Goal: Book appointment/travel/reservation

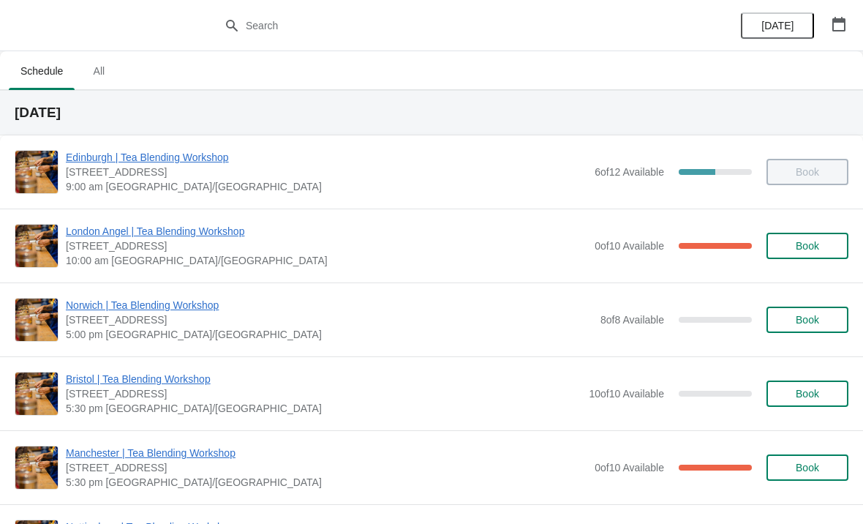
click at [839, 23] on icon "button" at bounding box center [839, 24] width 15 height 15
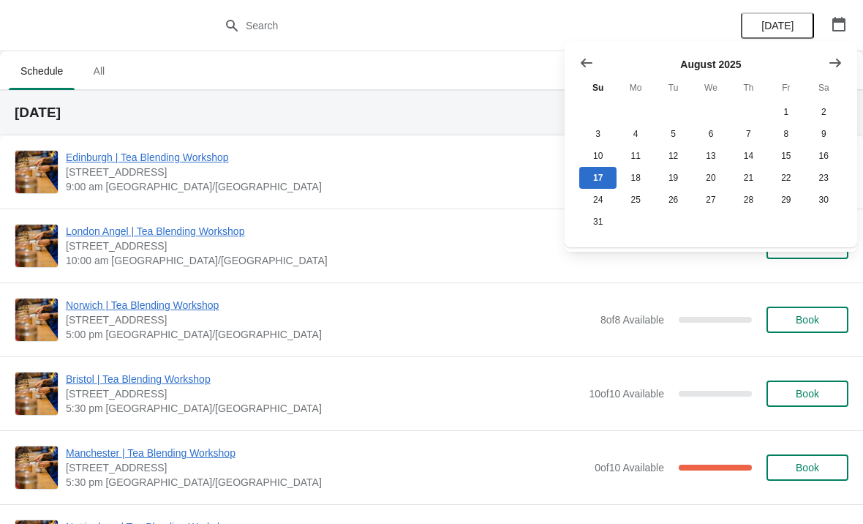
click at [834, 67] on icon "Show next month, September 2025" at bounding box center [835, 63] width 15 height 15
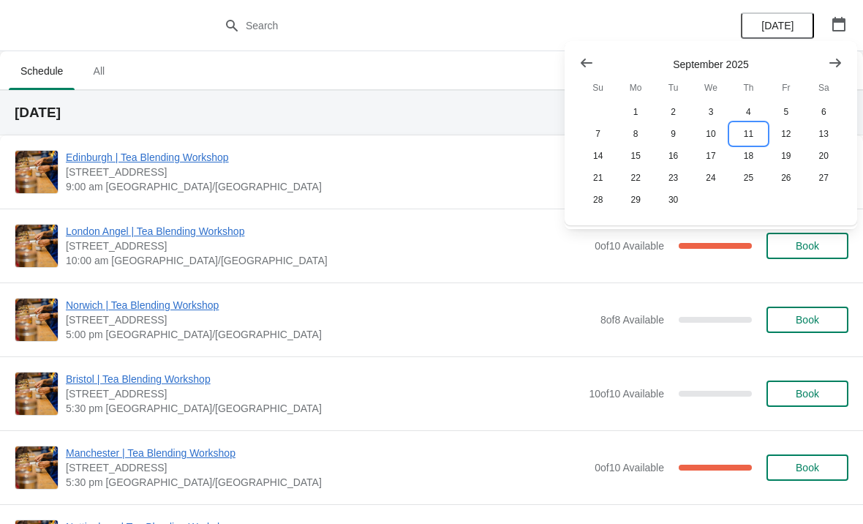
click at [751, 138] on button "11" at bounding box center [748, 134] width 37 height 22
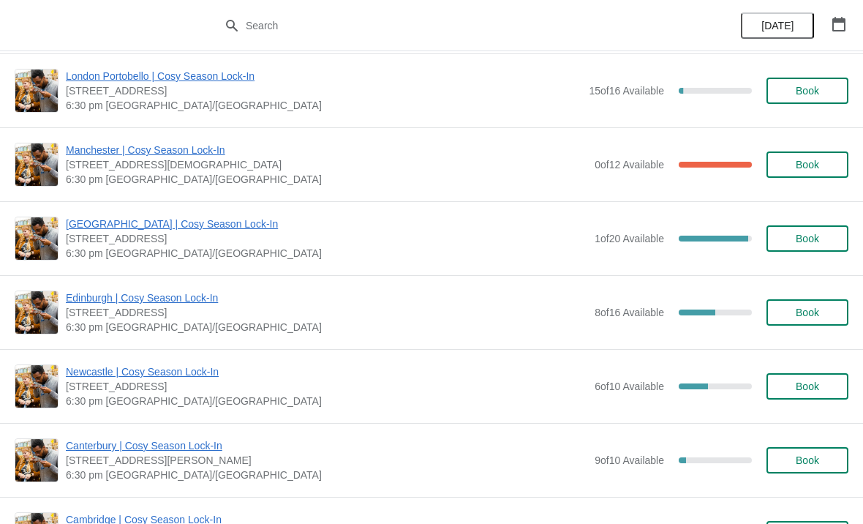
scroll to position [985, 0]
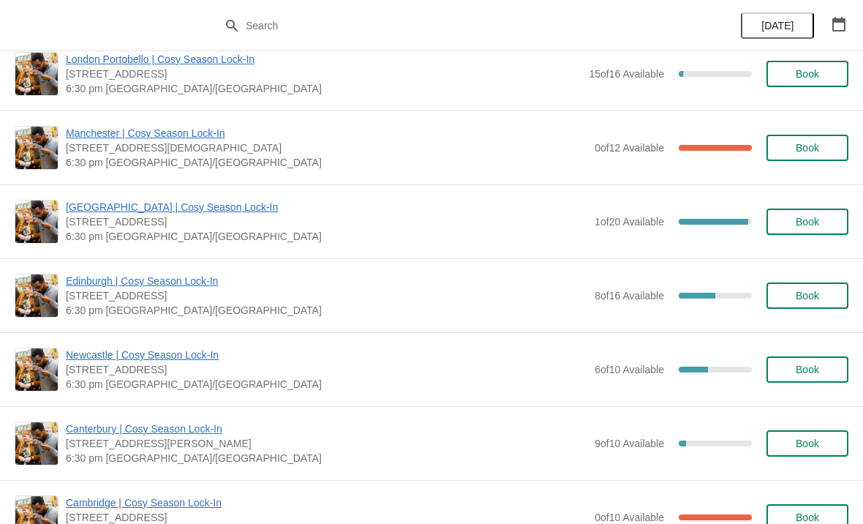
click at [819, 373] on span "Book" at bounding box center [807, 370] width 23 height 12
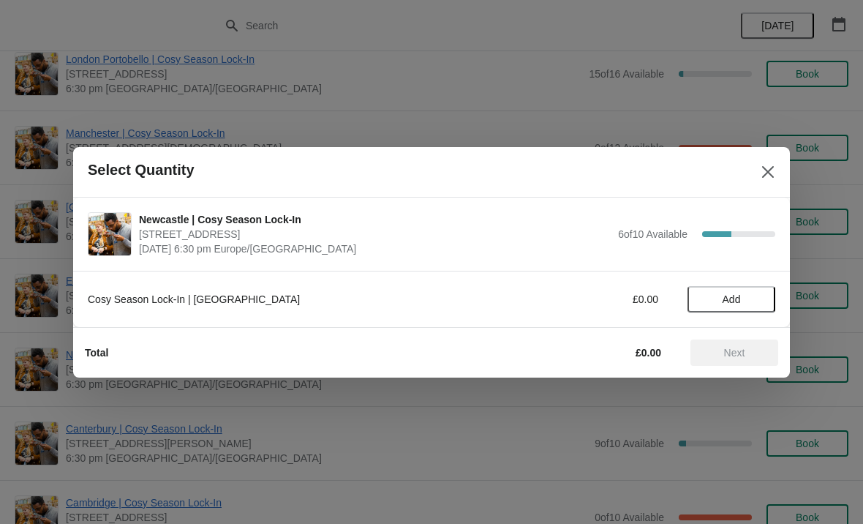
click at [745, 299] on span "Add" at bounding box center [731, 299] width 61 height 12
click at [749, 361] on button "Next" at bounding box center [735, 352] width 88 height 26
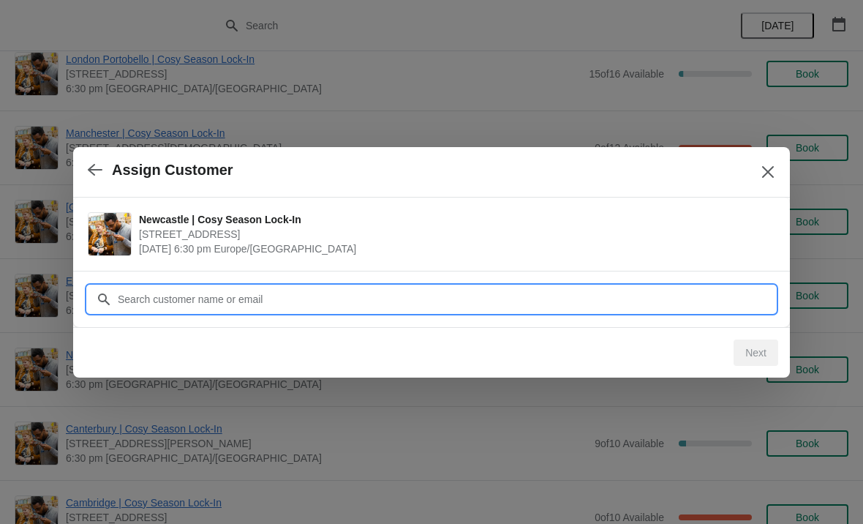
click at [593, 307] on input "Customer" at bounding box center [446, 299] width 658 height 26
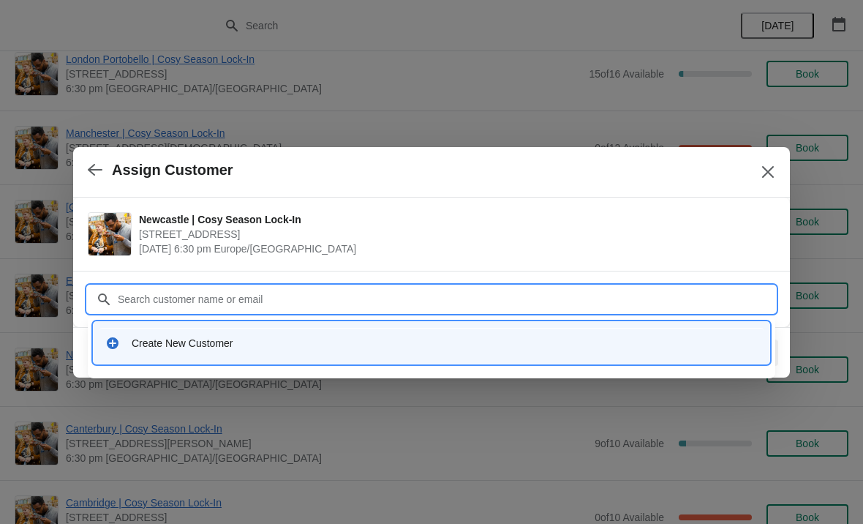
click at [116, 340] on icon at bounding box center [113, 343] width 12 height 12
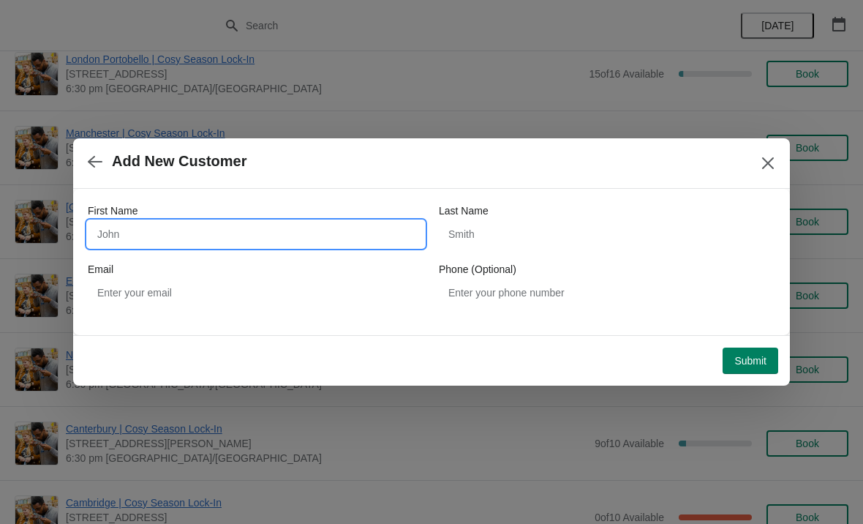
click at [304, 228] on input "First Name" at bounding box center [256, 234] width 337 height 26
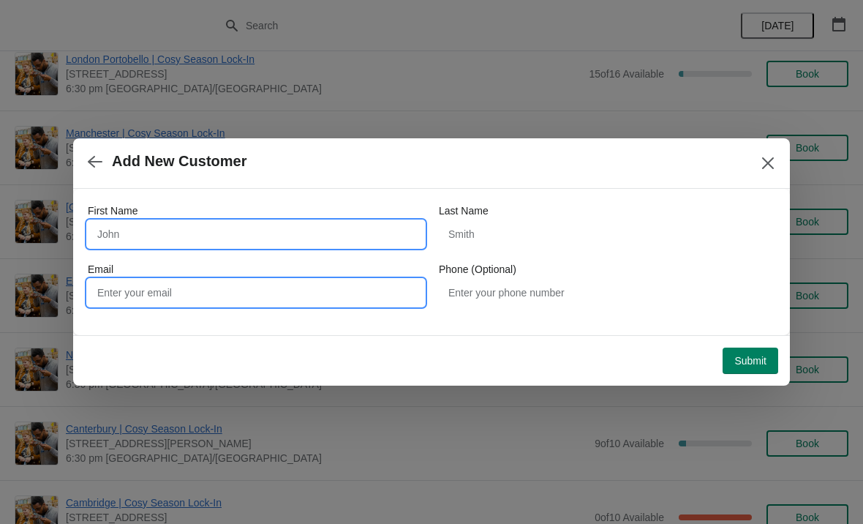
click at [315, 303] on input "Email" at bounding box center [256, 292] width 337 height 26
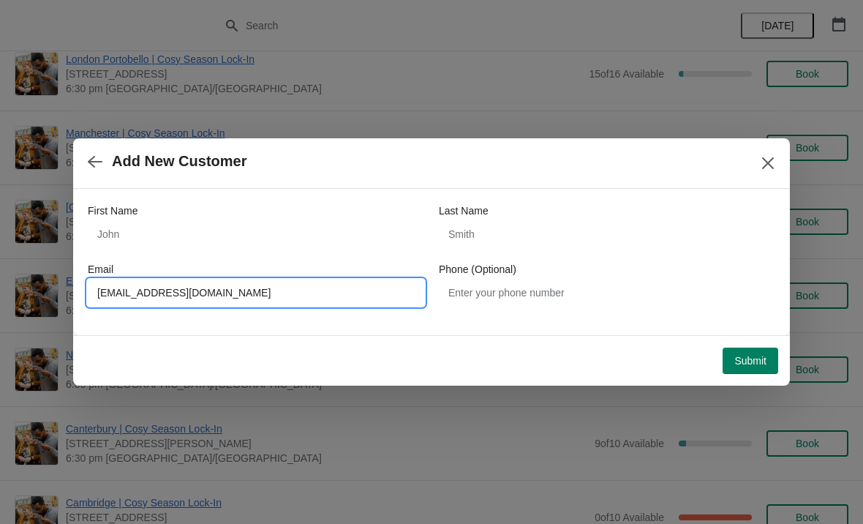
type input "[EMAIL_ADDRESS][DOMAIN_NAME]"
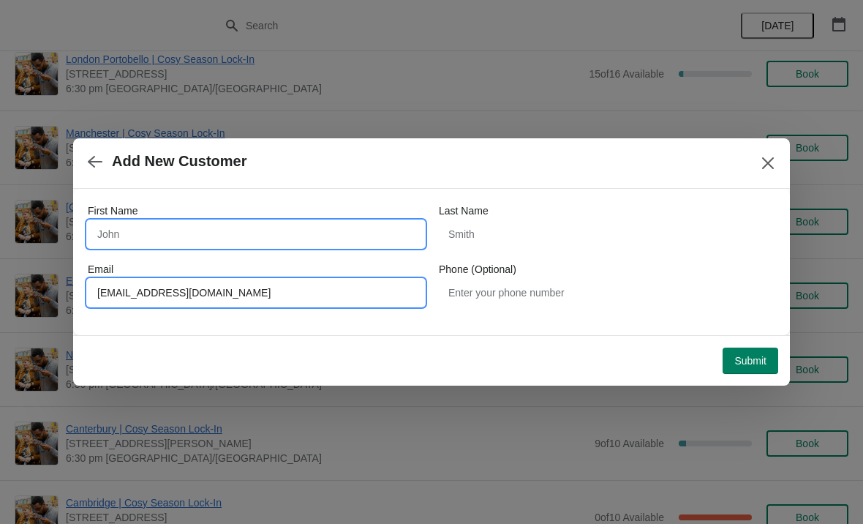
click at [259, 223] on input "First Name" at bounding box center [256, 234] width 337 height 26
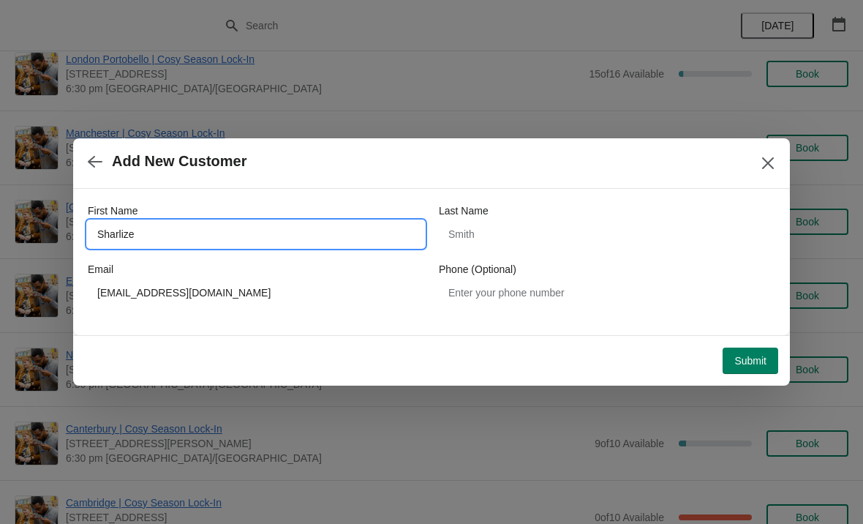
type input "Sharlize"
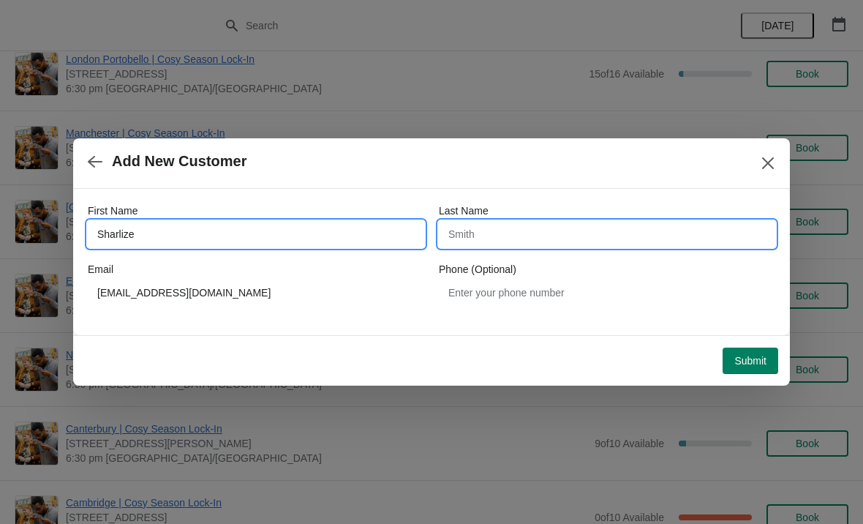
click at [557, 246] on input "Last Name" at bounding box center [607, 234] width 337 height 26
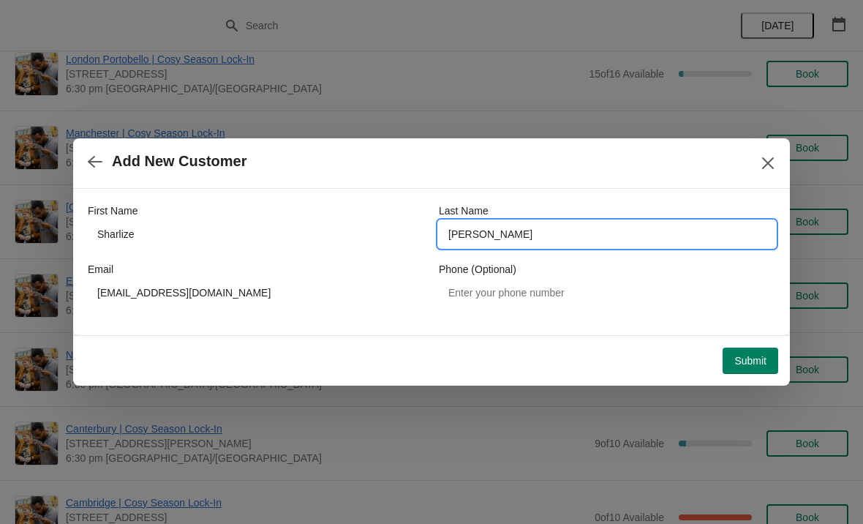
type input "[PERSON_NAME]"
click at [612, 185] on div "Add New Customer" at bounding box center [431, 163] width 717 height 50
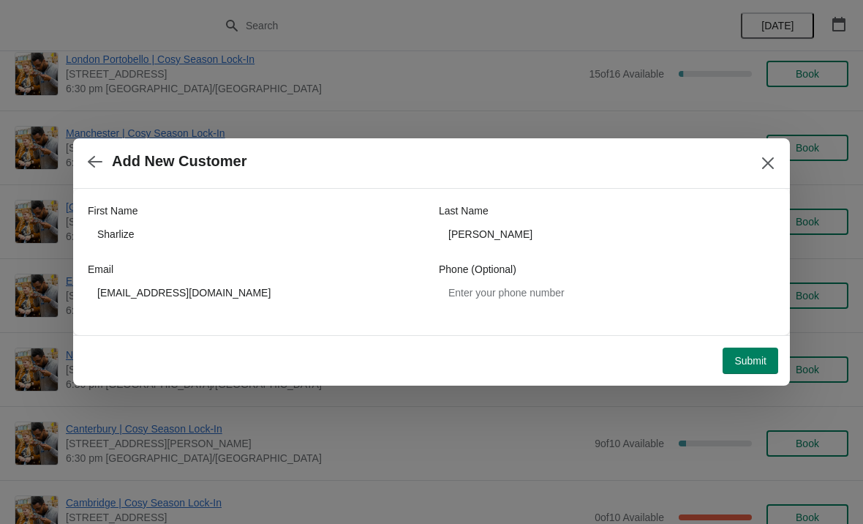
click at [756, 358] on span "Submit" at bounding box center [751, 361] width 32 height 12
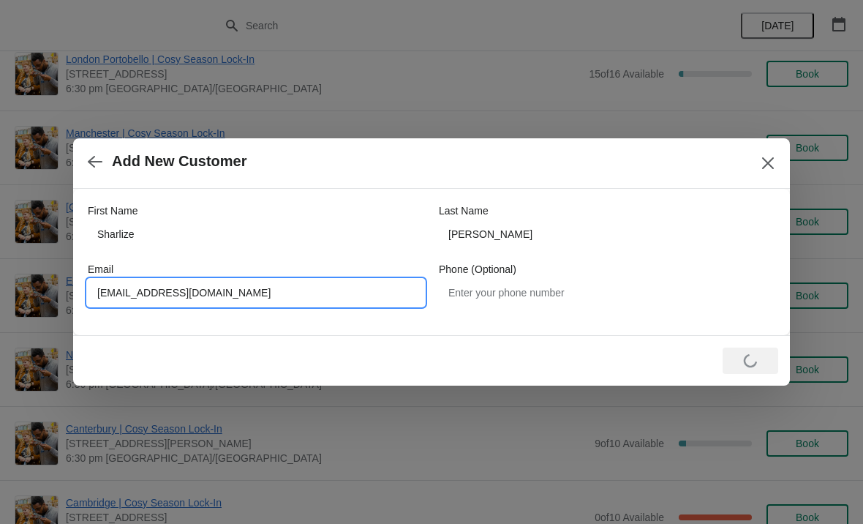
click at [135, 292] on input "[EMAIL_ADDRESS][DOMAIN_NAME]" at bounding box center [256, 292] width 337 height 26
click at [137, 295] on input "[EMAIL_ADDRESS][DOMAIN_NAME]" at bounding box center [256, 292] width 337 height 26
click at [138, 296] on input "[EMAIL_ADDRESS][DOMAIN_NAME]" at bounding box center [256, 292] width 337 height 26
click at [548, 342] on div "Loading Submit" at bounding box center [428, 358] width 699 height 32
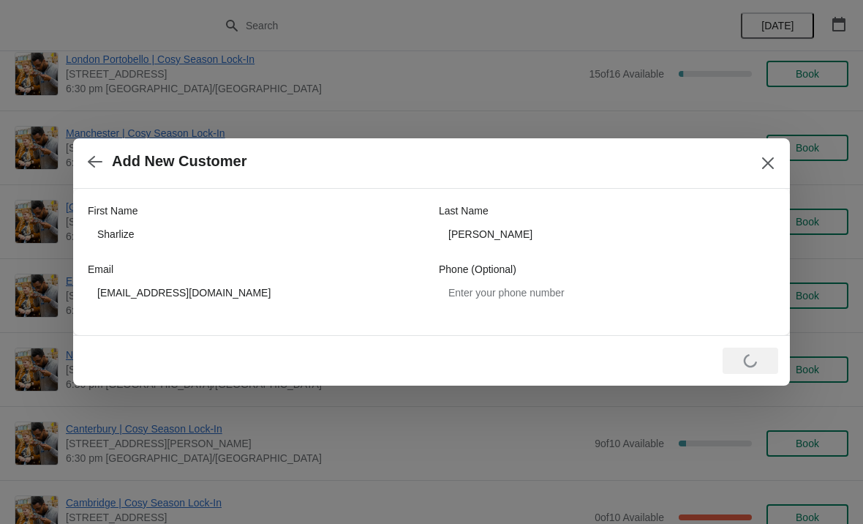
click at [770, 161] on icon "Close" at bounding box center [768, 163] width 12 height 12
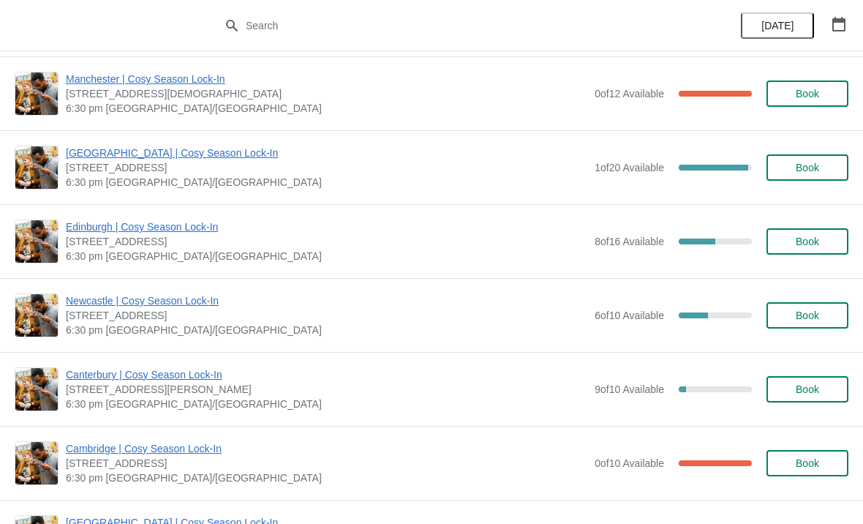
scroll to position [1018, 0]
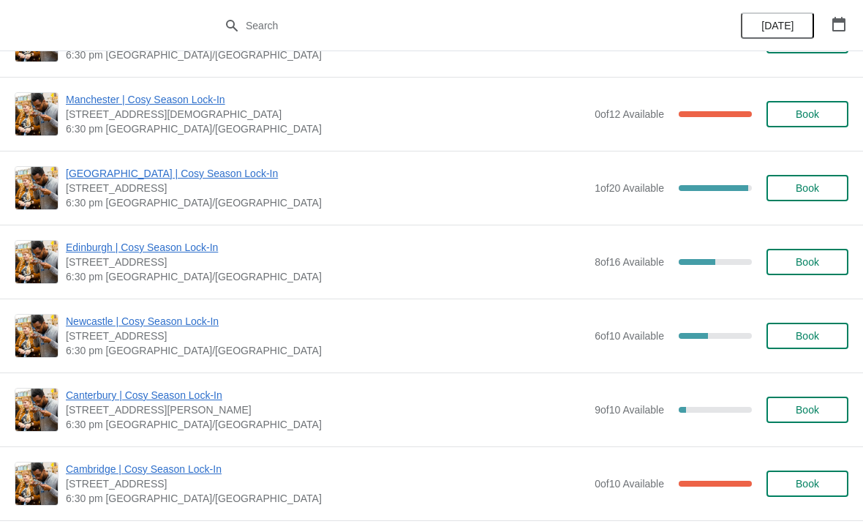
click at [825, 345] on button "Book" at bounding box center [808, 336] width 82 height 26
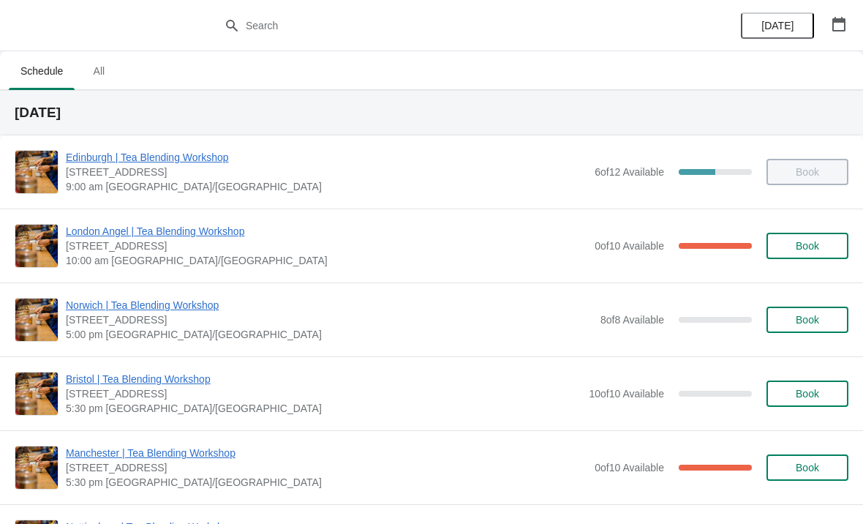
click at [844, 18] on icon "button" at bounding box center [839, 24] width 15 height 15
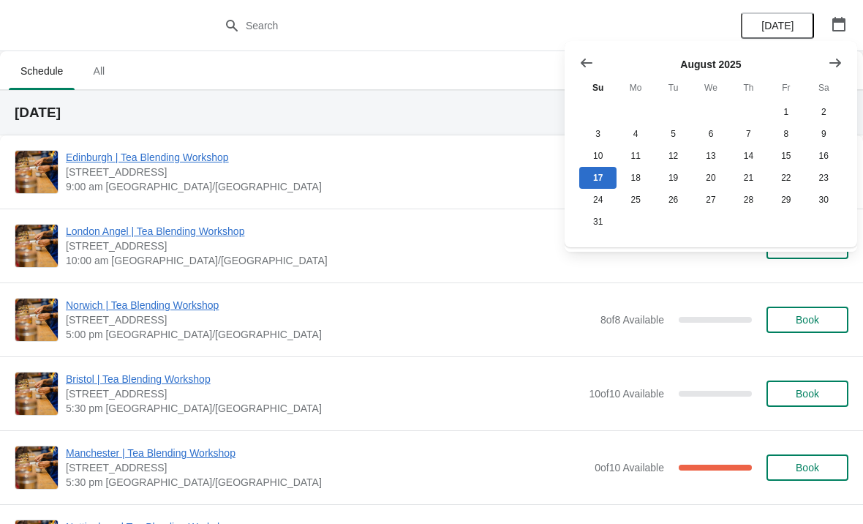
click at [833, 63] on icon "Show next month, September 2025" at bounding box center [836, 62] width 12 height 9
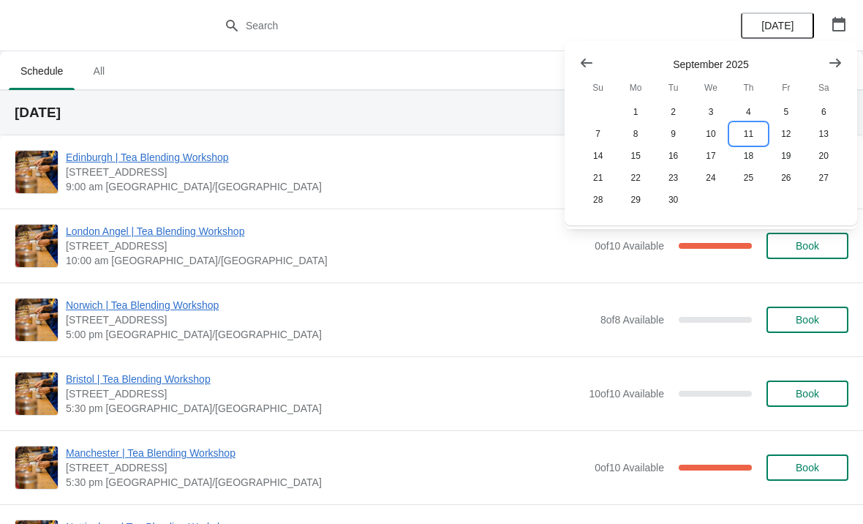
click at [745, 136] on button "11" at bounding box center [748, 134] width 37 height 22
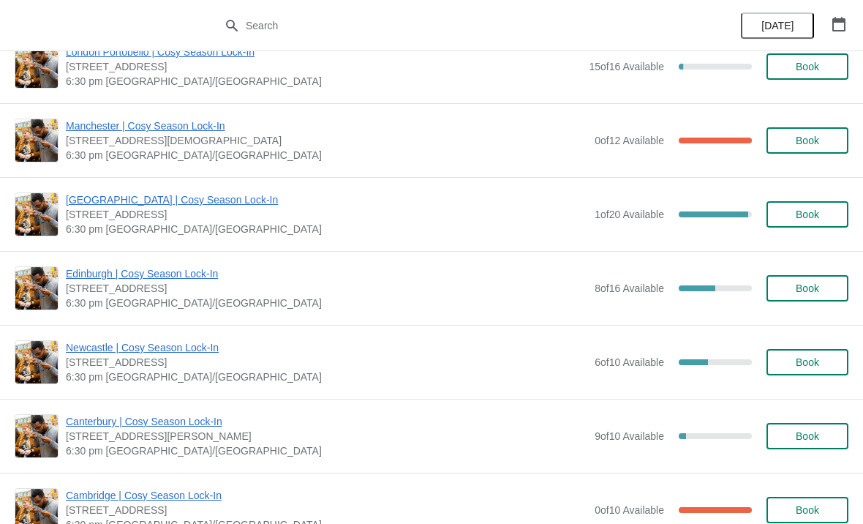
scroll to position [995, 0]
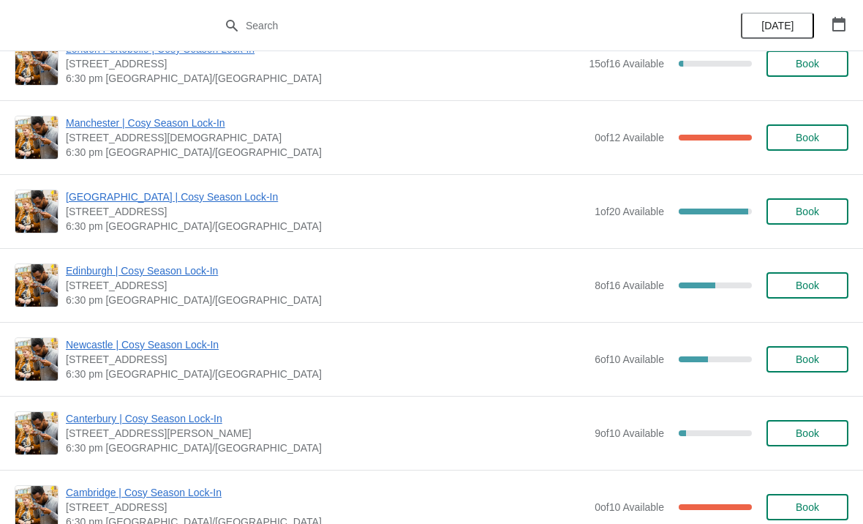
click at [814, 368] on button "Book" at bounding box center [808, 359] width 82 height 26
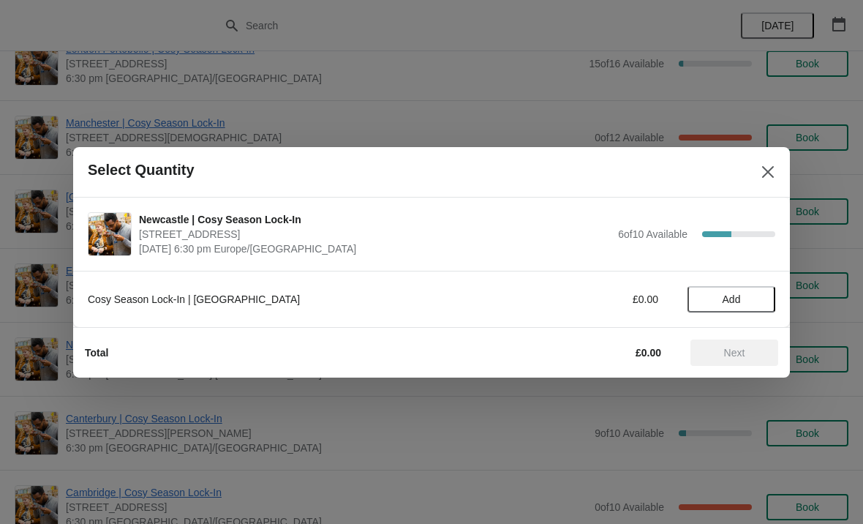
click at [747, 301] on span "Add" at bounding box center [731, 299] width 61 height 12
click at [758, 350] on span "Next" at bounding box center [734, 353] width 64 height 12
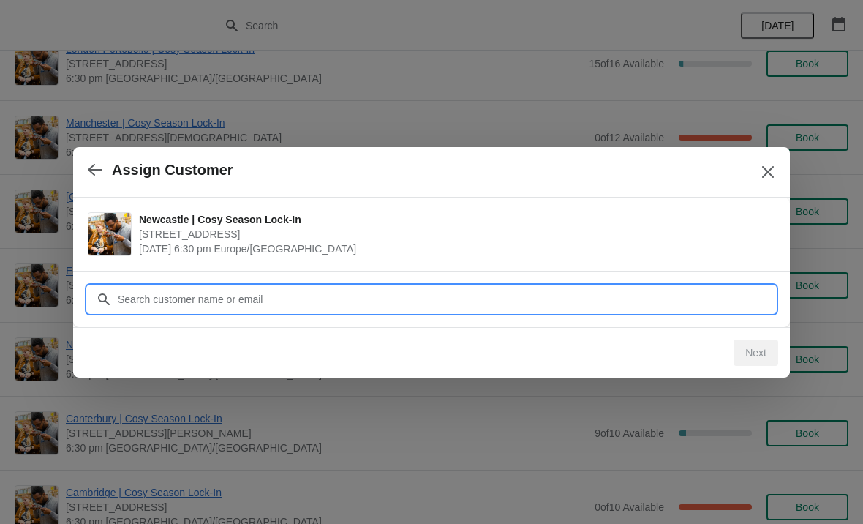
click at [618, 306] on input "Customer" at bounding box center [446, 299] width 658 height 26
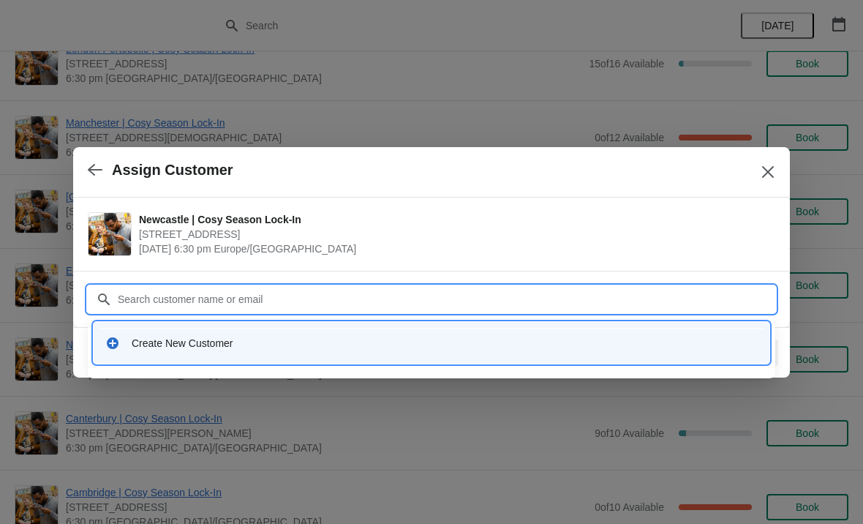
click at [216, 347] on div "Create New Customer" at bounding box center [445, 343] width 626 height 15
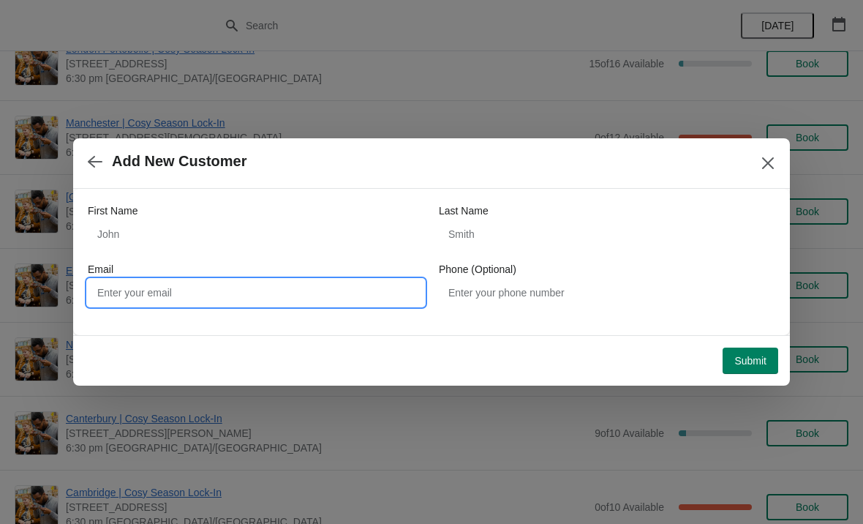
click at [323, 293] on input "Email" at bounding box center [256, 292] width 337 height 26
click at [259, 292] on input "Email" at bounding box center [256, 292] width 337 height 26
paste input "[EMAIL_ADDRESS][DOMAIN_NAME]"
type input "[EMAIL_ADDRESS][DOMAIN_NAME]"
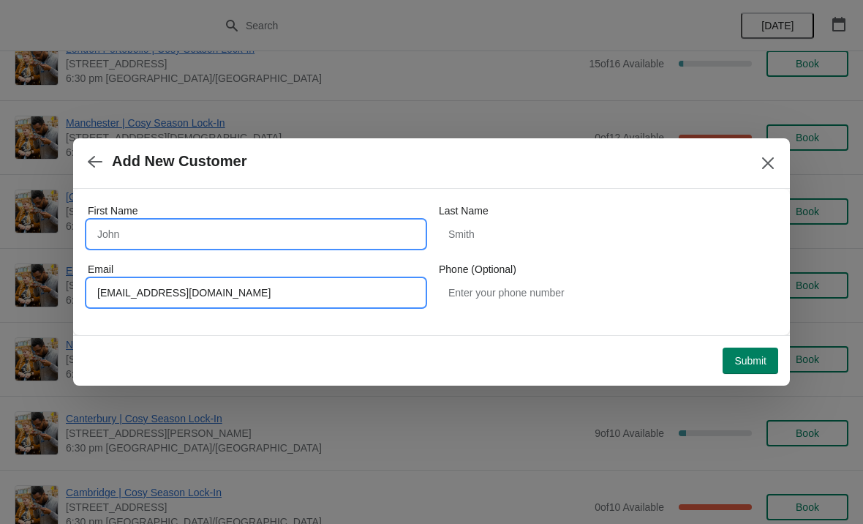
click at [240, 244] on input "First Name" at bounding box center [256, 234] width 337 height 26
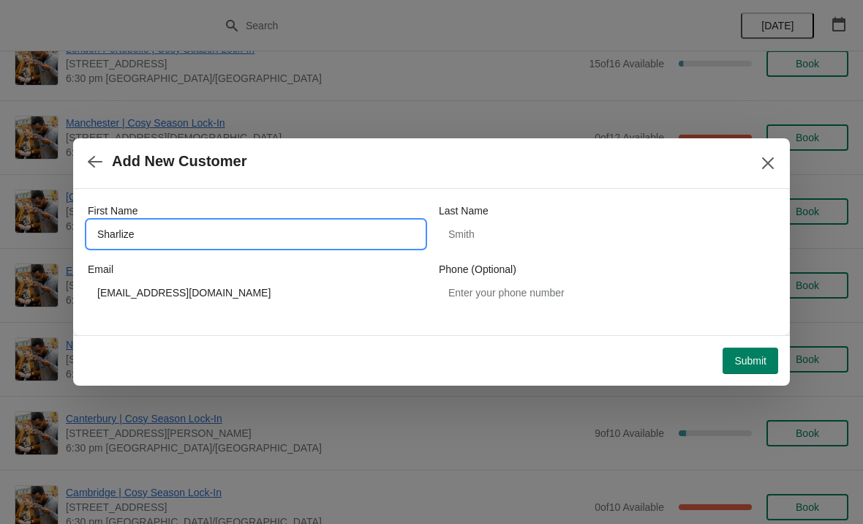
type input "Sharlize"
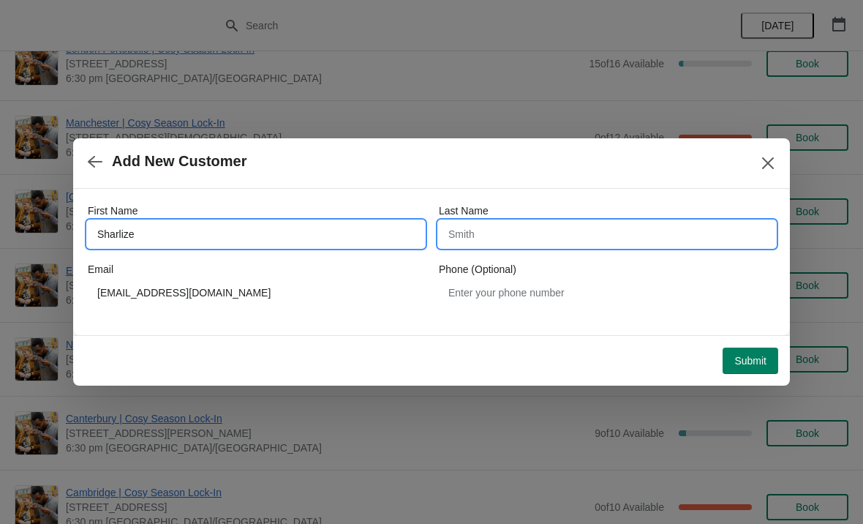
click at [541, 240] on input "Last Name" at bounding box center [607, 234] width 337 height 26
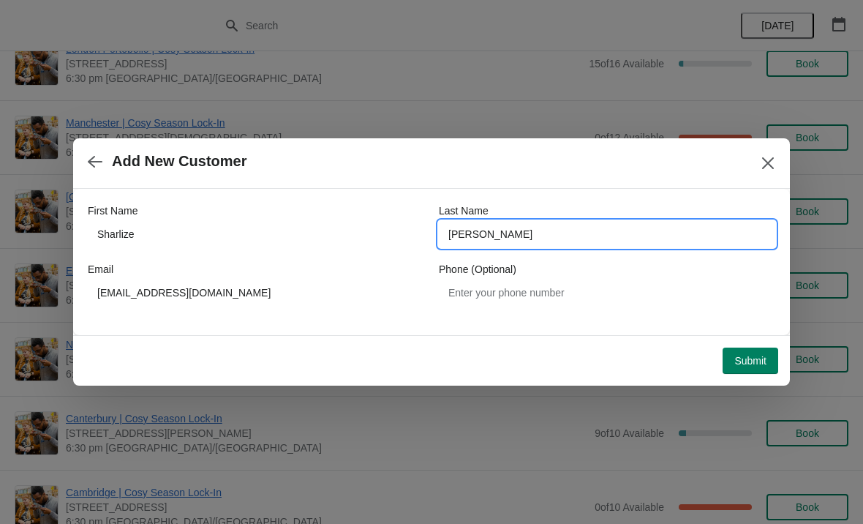
type input "[PERSON_NAME]"
click at [604, 364] on div "Submit" at bounding box center [428, 358] width 699 height 32
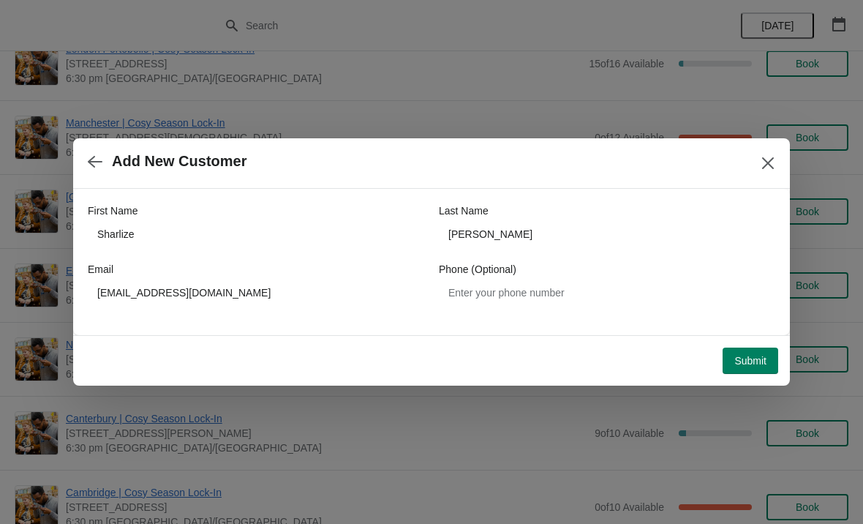
click at [762, 364] on span "Submit" at bounding box center [751, 361] width 32 height 12
click at [757, 363] on div "Loading Submit" at bounding box center [751, 361] width 56 height 26
click at [766, 163] on icon "Close" at bounding box center [768, 163] width 15 height 15
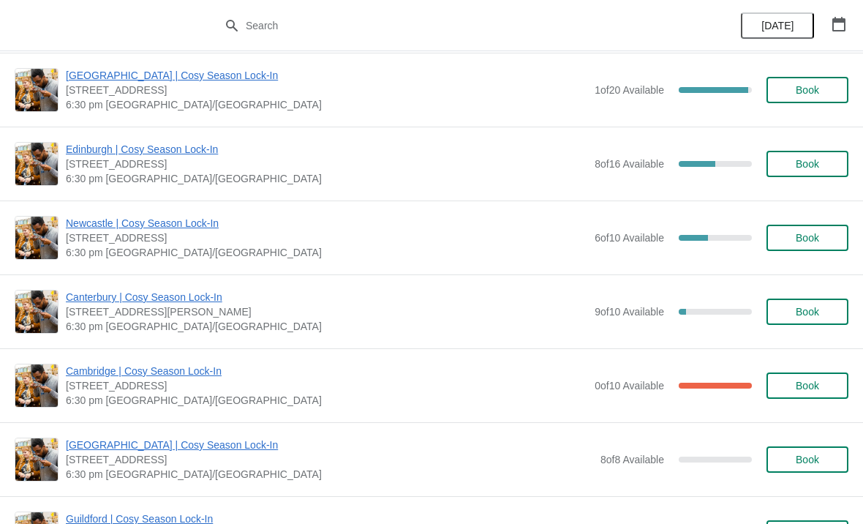
scroll to position [1115, 0]
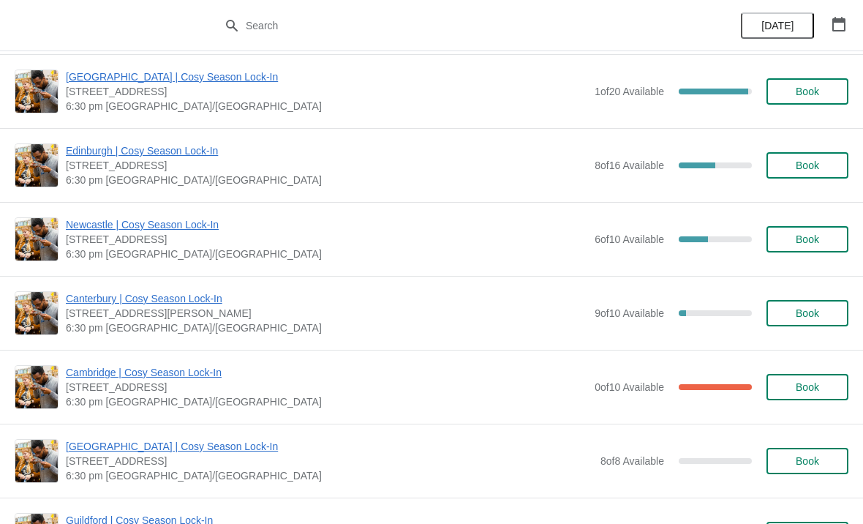
click at [821, 239] on span "Book" at bounding box center [808, 239] width 56 height 12
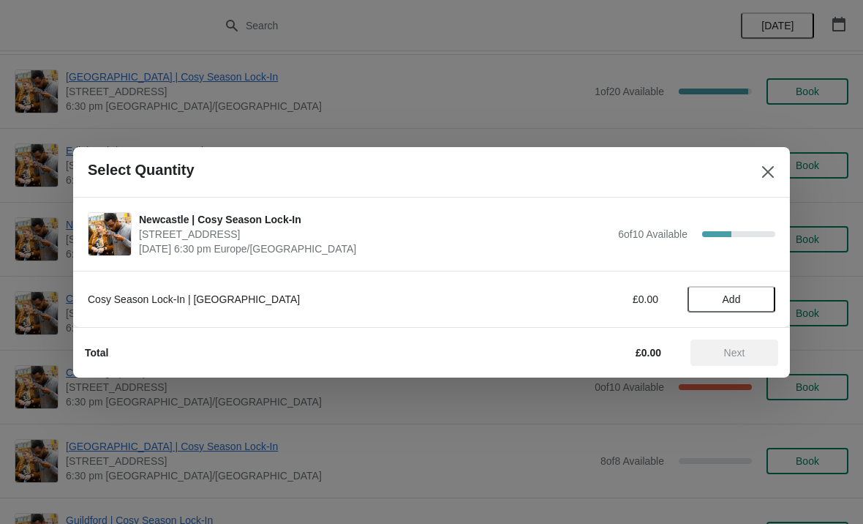
click at [740, 302] on span "Add" at bounding box center [732, 299] width 18 height 12
click at [745, 351] on span "Next" at bounding box center [734, 353] width 21 height 12
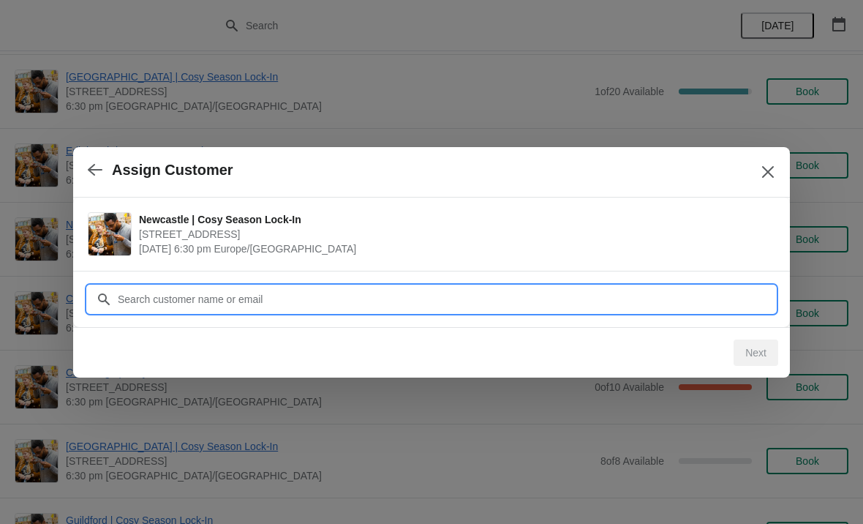
click at [448, 290] on input "Customer" at bounding box center [446, 299] width 658 height 26
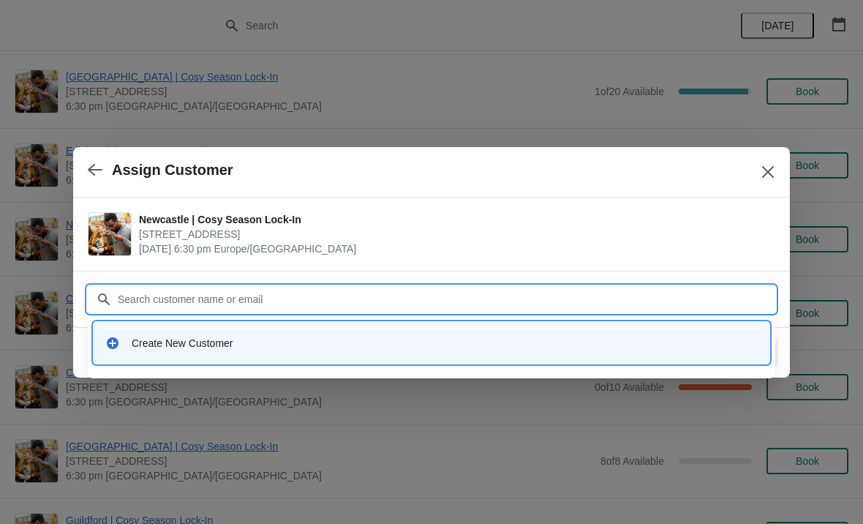
click at [210, 351] on div "Create New Customer" at bounding box center [431, 343] width 664 height 30
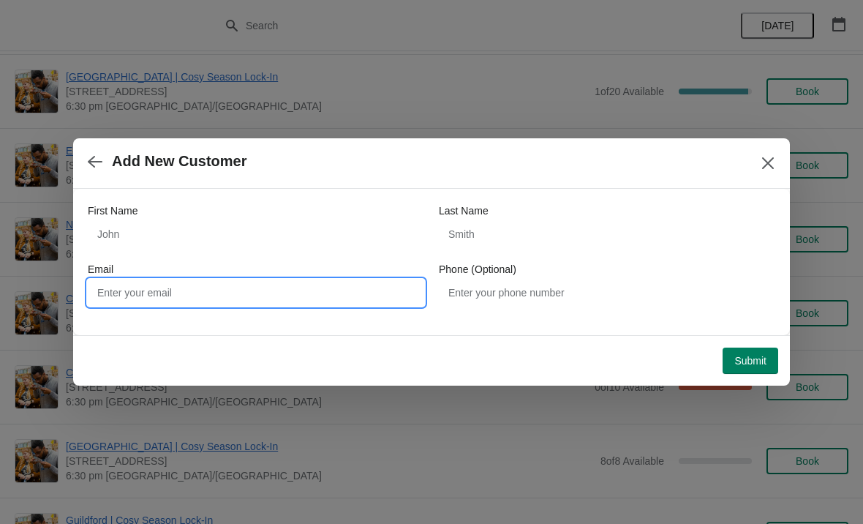
click at [298, 302] on input "Email" at bounding box center [256, 292] width 337 height 26
click at [284, 300] on input "Email" at bounding box center [256, 292] width 337 height 26
paste input "[EMAIL_ADDRESS][DOMAIN_NAME]"
type input "[EMAIL_ADDRESS][DOMAIN_NAME]"
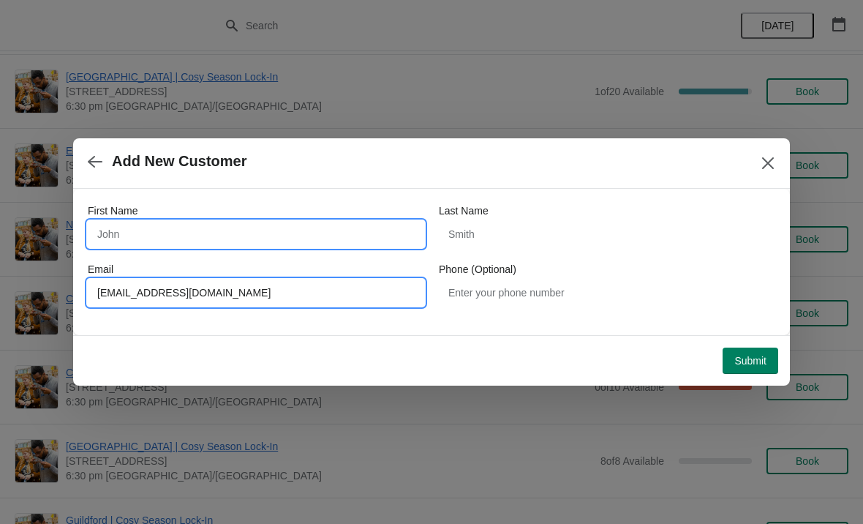
click at [204, 240] on input "First Name" at bounding box center [256, 234] width 337 height 26
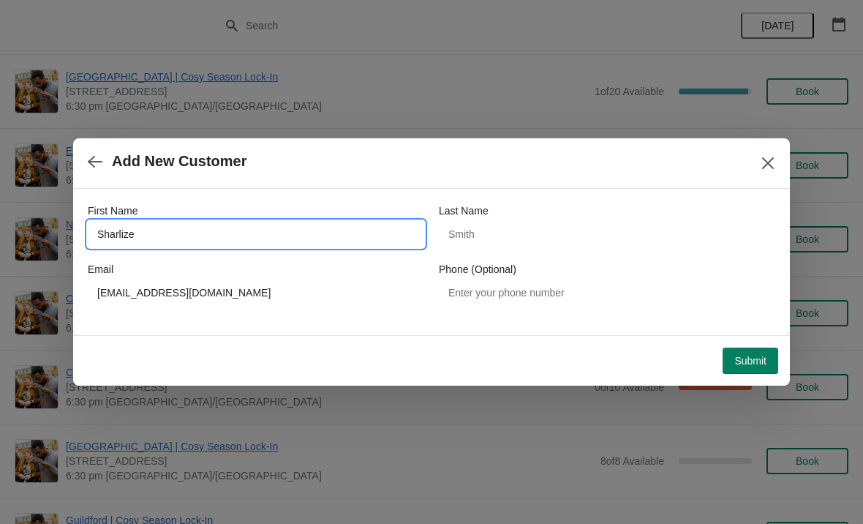
type input "Sharlize"
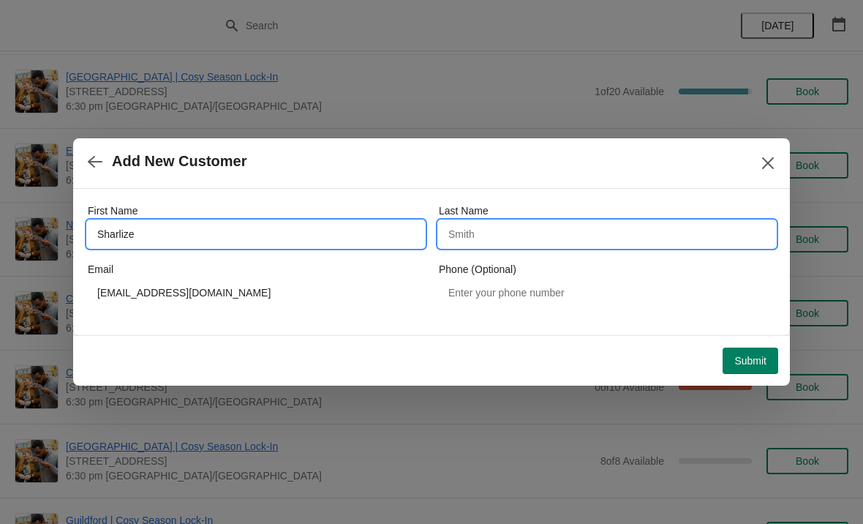
click at [559, 239] on input "Last Name" at bounding box center [607, 234] width 337 height 26
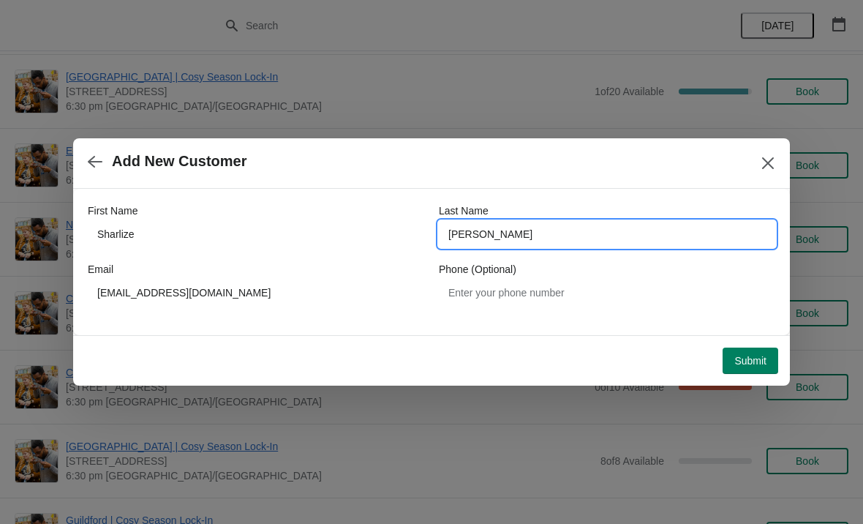
type input "[PERSON_NAME]"
click at [764, 366] on span "Submit" at bounding box center [751, 361] width 32 height 12
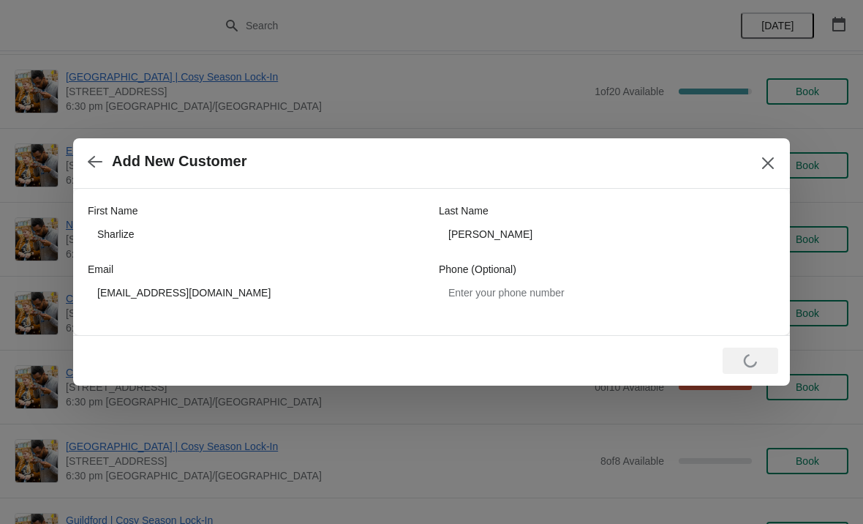
click at [770, 160] on icon "Close" at bounding box center [768, 163] width 15 height 15
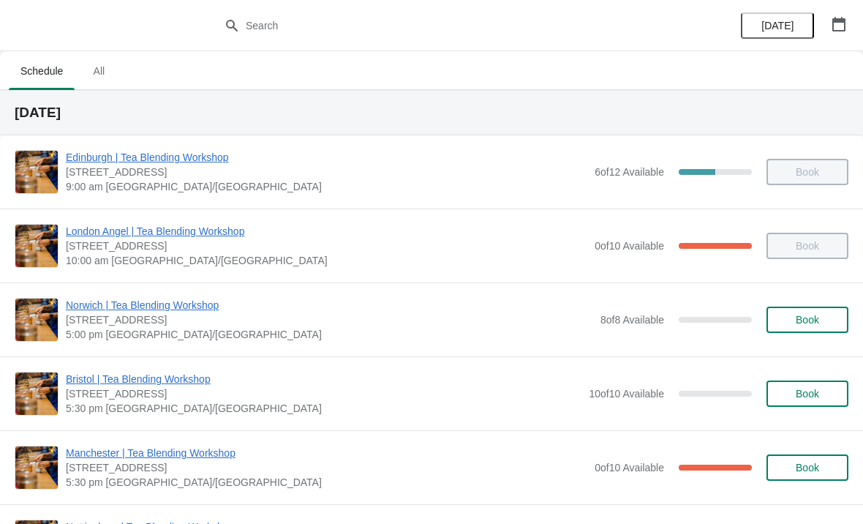
click at [844, 25] on icon "button" at bounding box center [839, 24] width 13 height 15
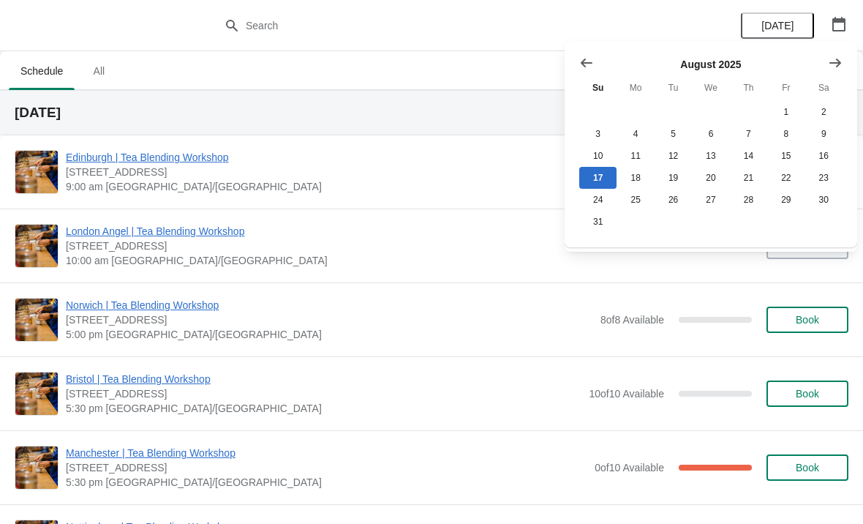
click at [836, 59] on icon "Show next month, September 2025" at bounding box center [835, 63] width 15 height 15
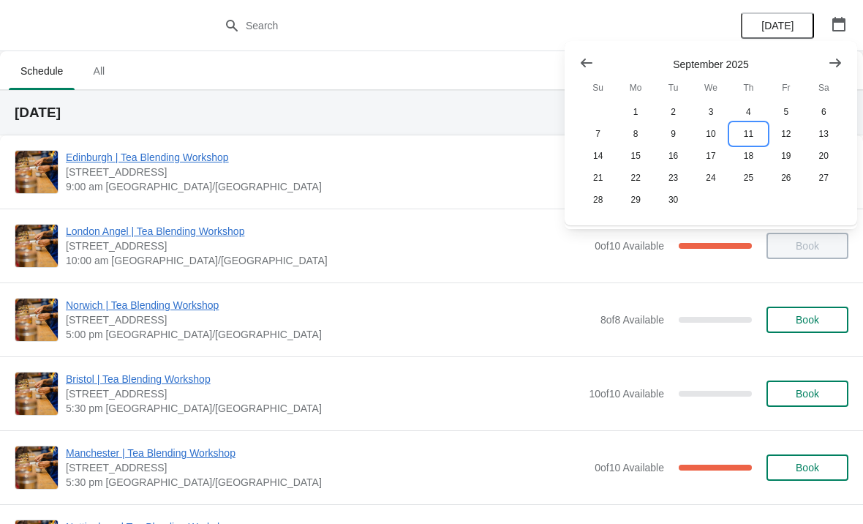
click at [758, 132] on button "11" at bounding box center [748, 134] width 37 height 22
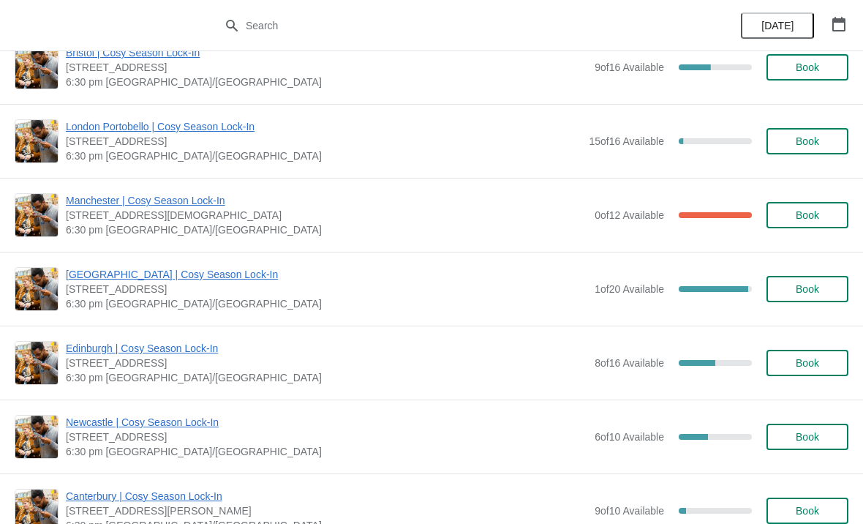
scroll to position [920, 0]
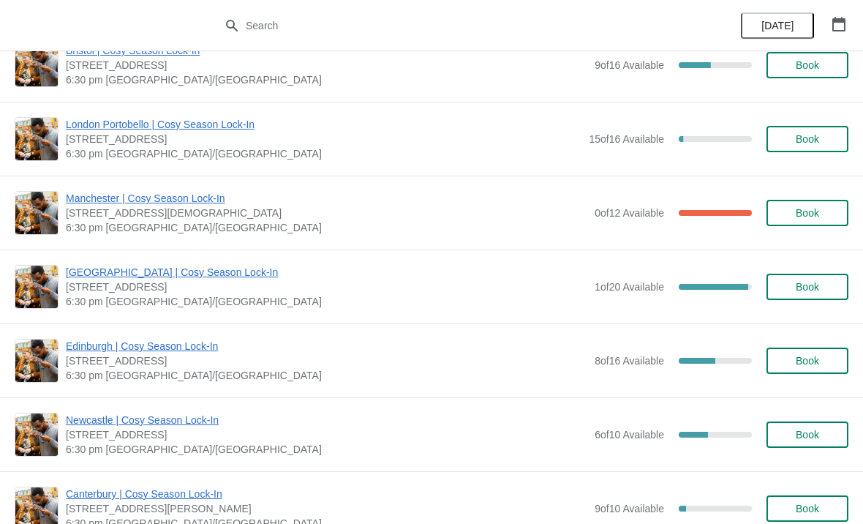
click at [811, 434] on span "Book" at bounding box center [807, 435] width 23 height 12
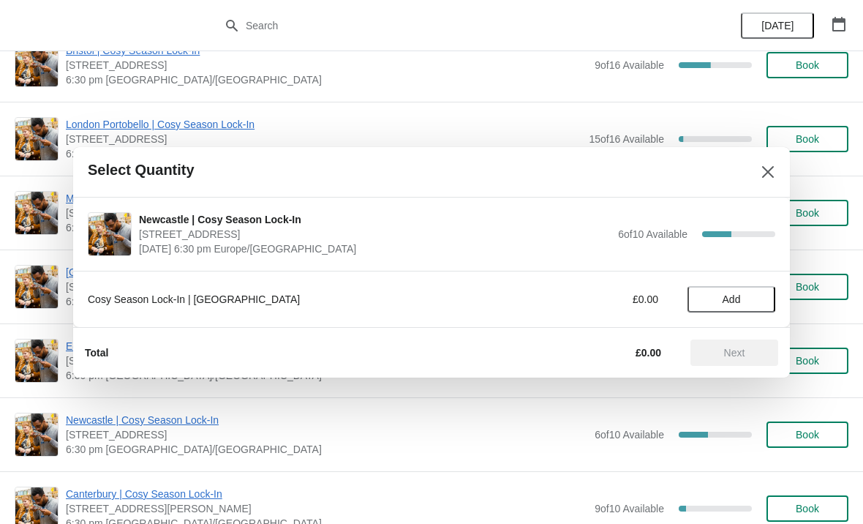
click at [730, 306] on button "Add" at bounding box center [732, 299] width 88 height 26
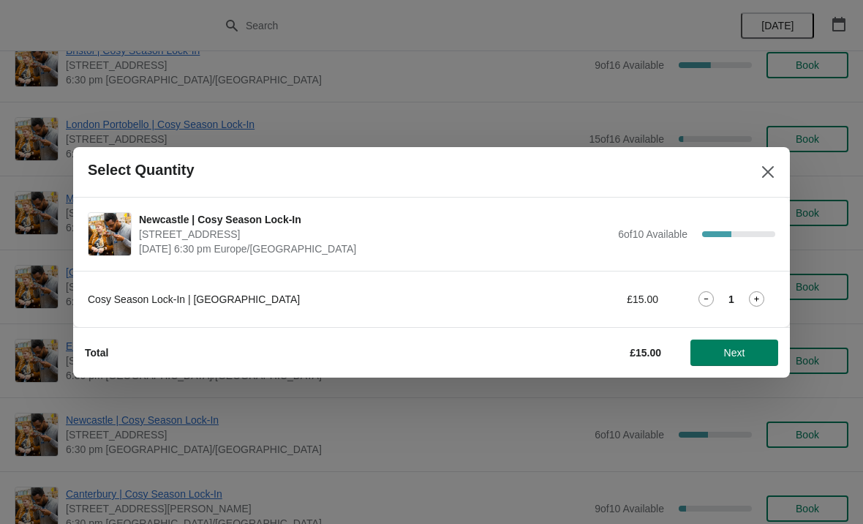
click at [736, 365] on button "Next" at bounding box center [735, 352] width 88 height 26
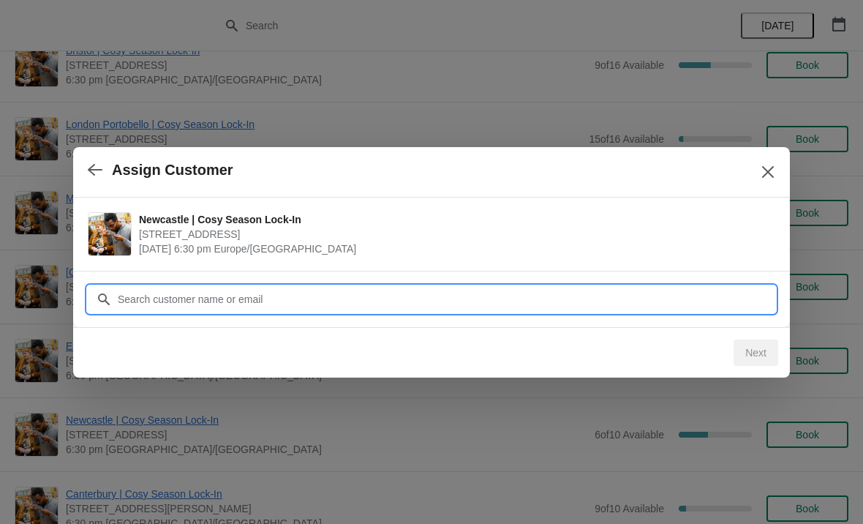
click at [451, 303] on input "Customer" at bounding box center [446, 299] width 658 height 26
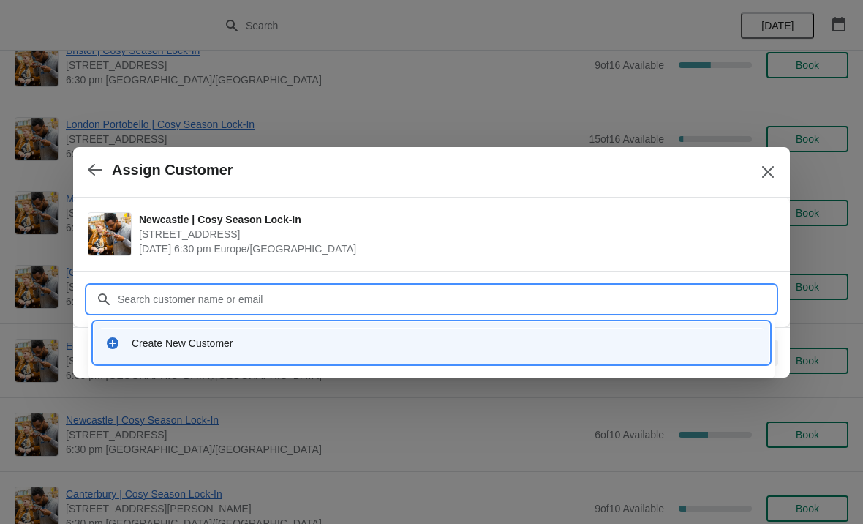
click at [287, 342] on div "Create New Customer" at bounding box center [445, 343] width 626 height 15
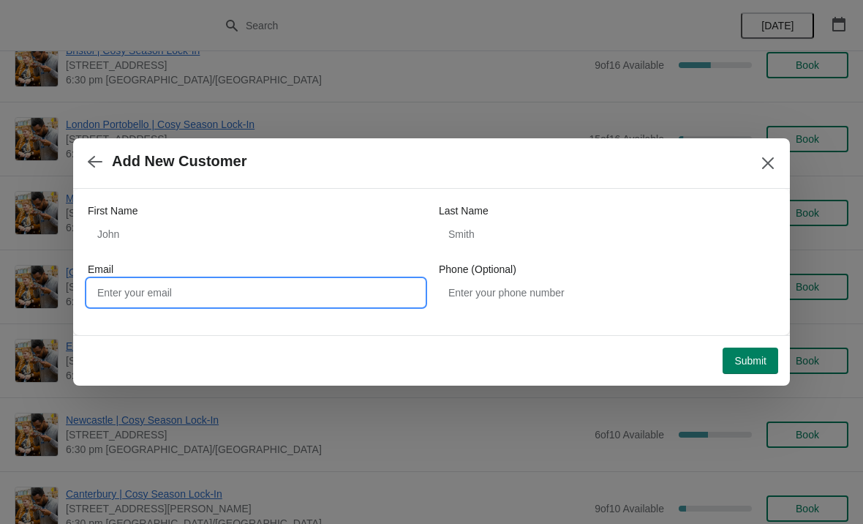
click at [315, 293] on input "Email" at bounding box center [256, 292] width 337 height 26
click at [278, 294] on input "Email" at bounding box center [256, 292] width 337 height 26
paste input "[EMAIL_ADDRESS][DOMAIN_NAME]"
type input "[EMAIL_ADDRESS][DOMAIN_NAME]"
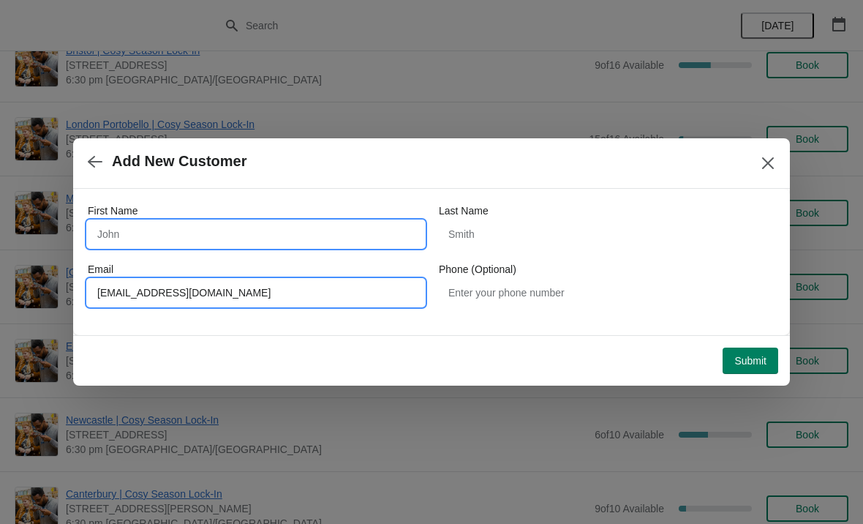
click at [249, 228] on input "First Name" at bounding box center [256, 234] width 337 height 26
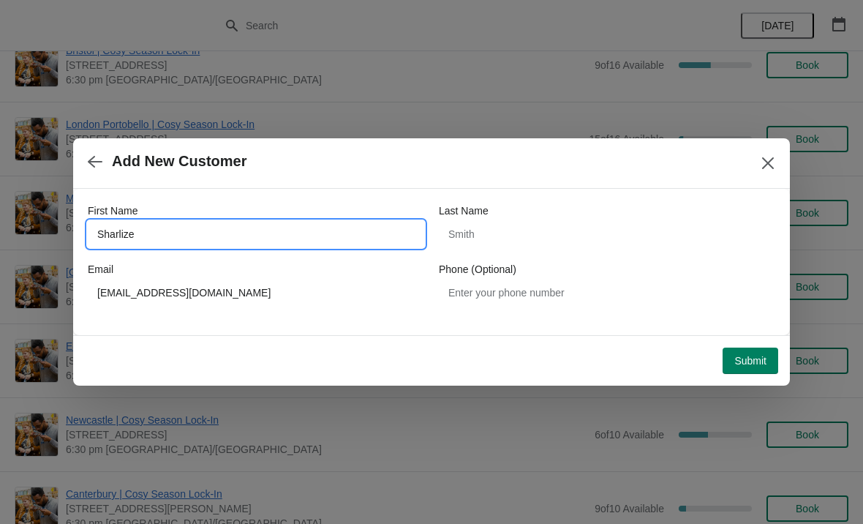
type input "Sharlize"
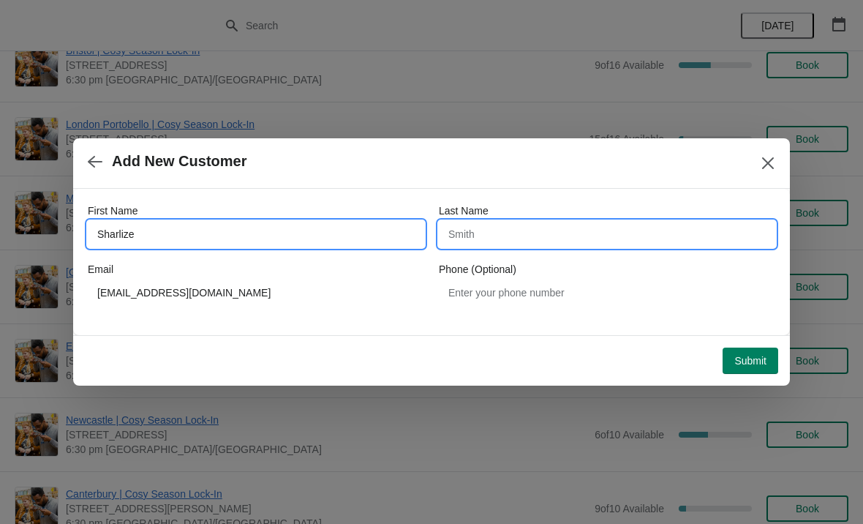
click at [531, 228] on input "Last Name" at bounding box center [607, 234] width 337 height 26
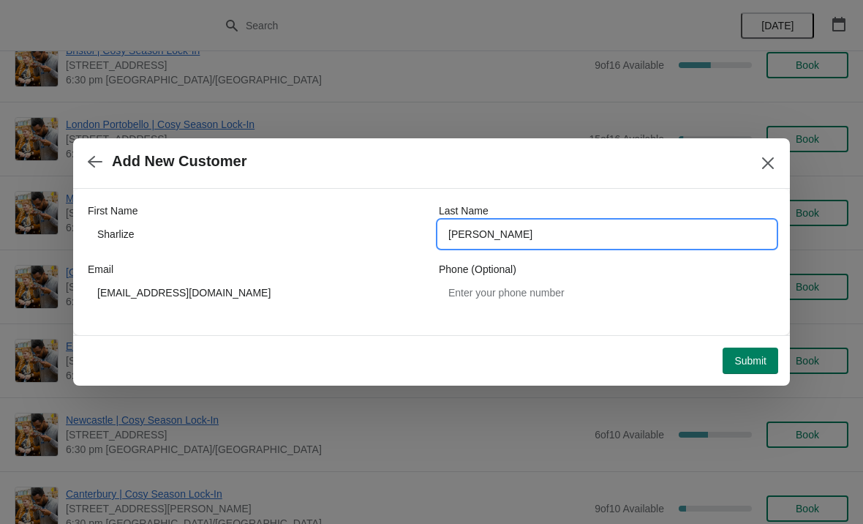
type input "[PERSON_NAME]"
click at [621, 344] on div "Submit" at bounding box center [428, 358] width 699 height 32
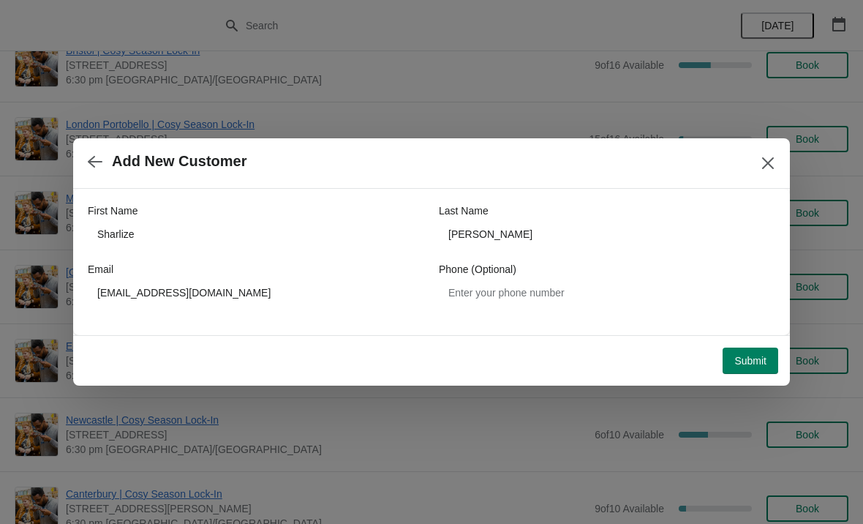
click at [750, 349] on button "Submit" at bounding box center [751, 361] width 56 height 26
